Goal: Information Seeking & Learning: Learn about a topic

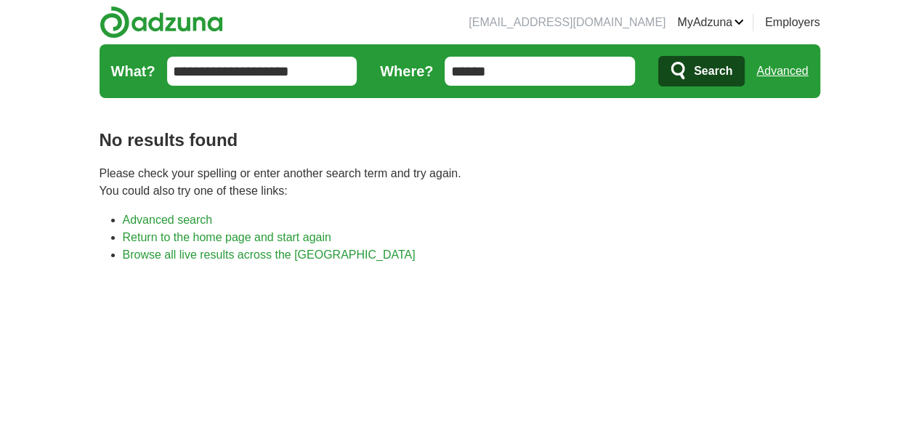
click at [583, 68] on input "******" at bounding box center [540, 71] width 190 height 29
type input "***"
click at [658, 56] on button "Search" at bounding box center [701, 71] width 86 height 31
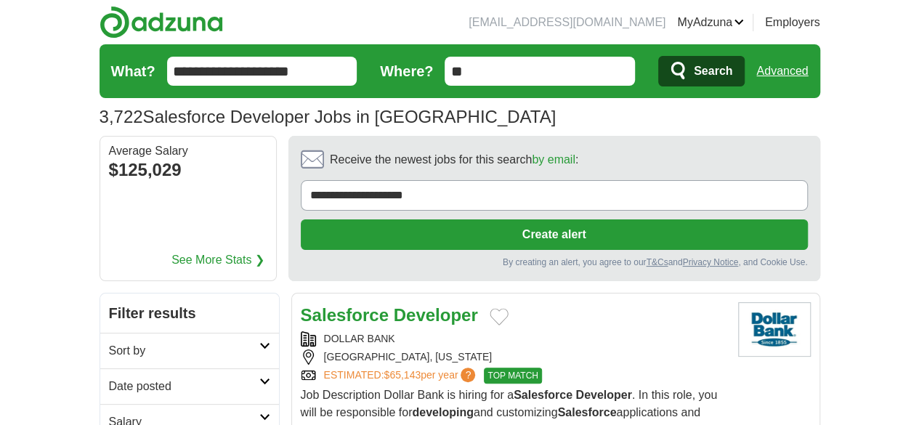
click at [122, 378] on h2 "Date posted" at bounding box center [184, 386] width 150 height 17
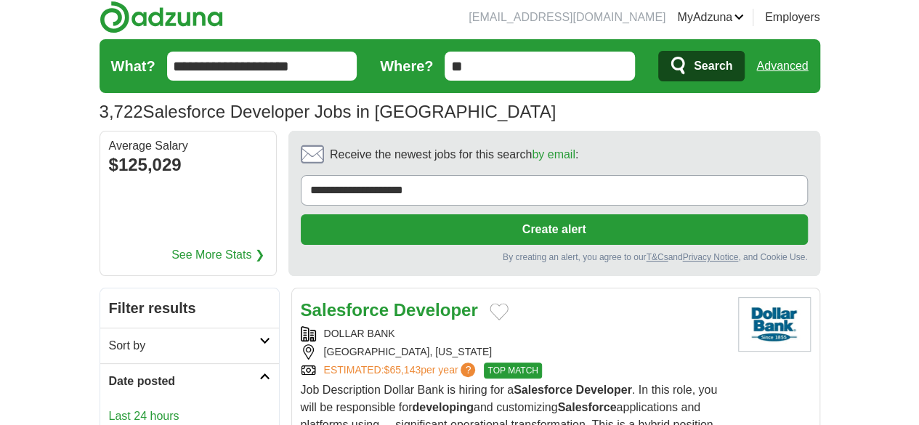
scroll to position [73, 0]
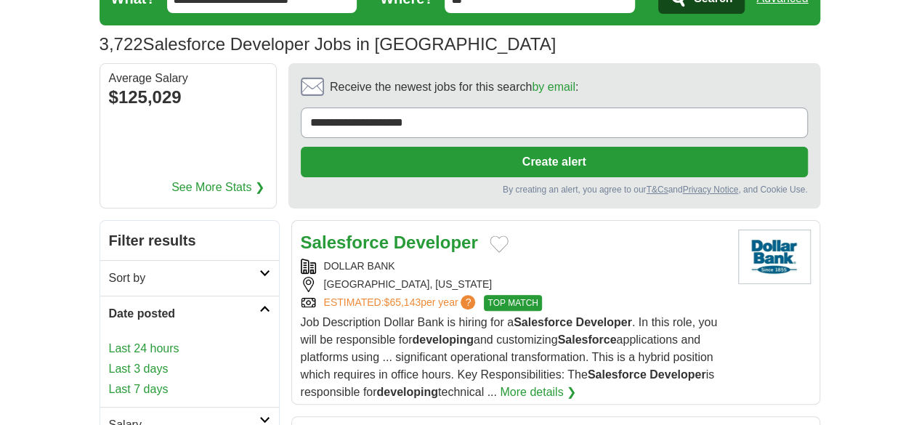
click at [109, 340] on link "Last 24 hours" at bounding box center [189, 348] width 161 height 17
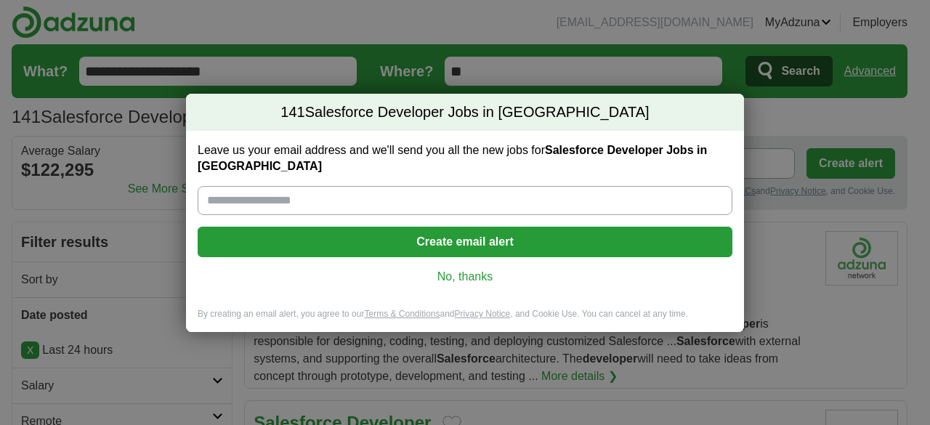
click at [456, 272] on link "No, thanks" at bounding box center [464, 277] width 511 height 16
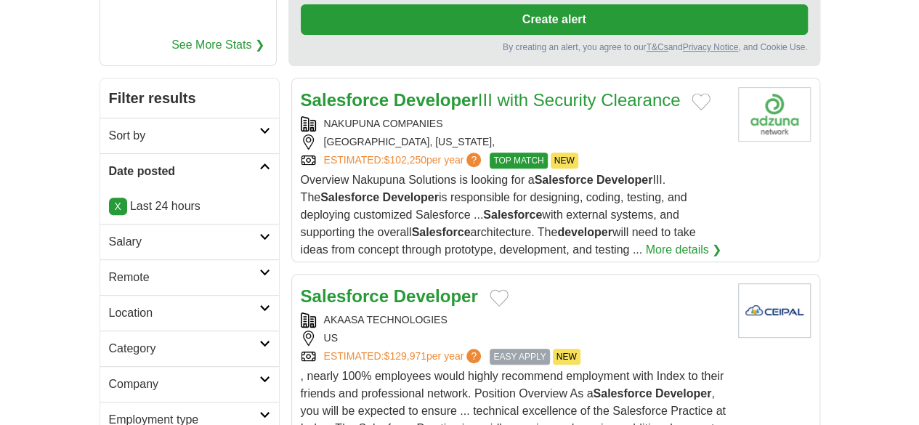
scroll to position [291, 0]
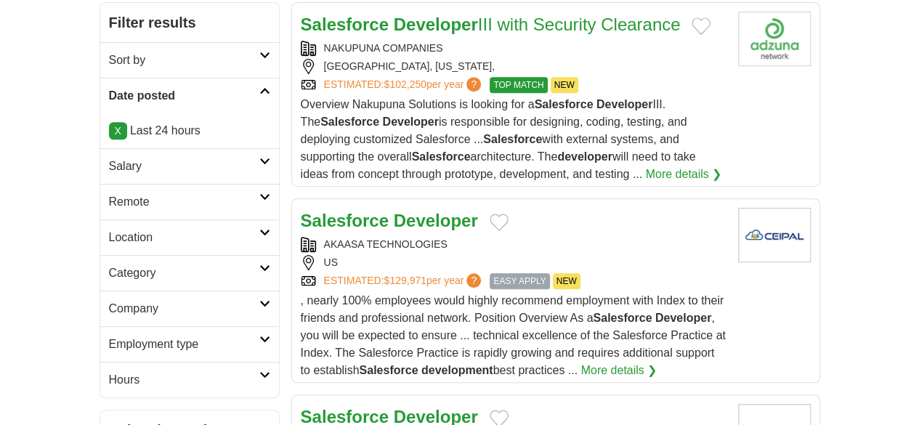
click at [110, 193] on h2 "Remote" at bounding box center [184, 201] width 150 height 17
click at [109, 230] on link "Remote jobs" at bounding box center [141, 236] width 65 height 12
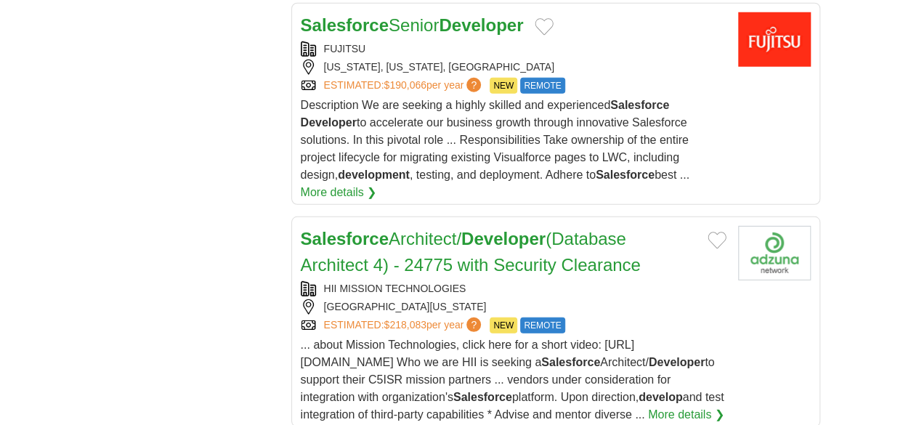
scroll to position [2179, 0]
